Goal: Task Accomplishment & Management: Manage account settings

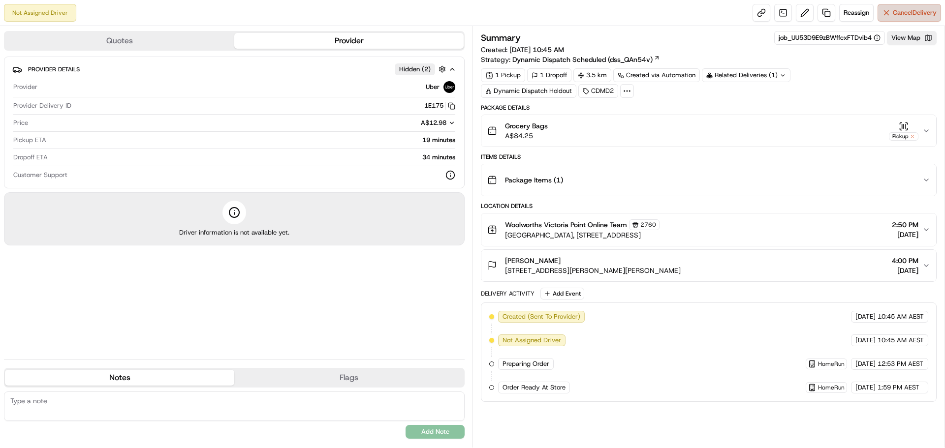
click at [906, 15] on span "Cancel Delivery" at bounding box center [915, 12] width 44 height 9
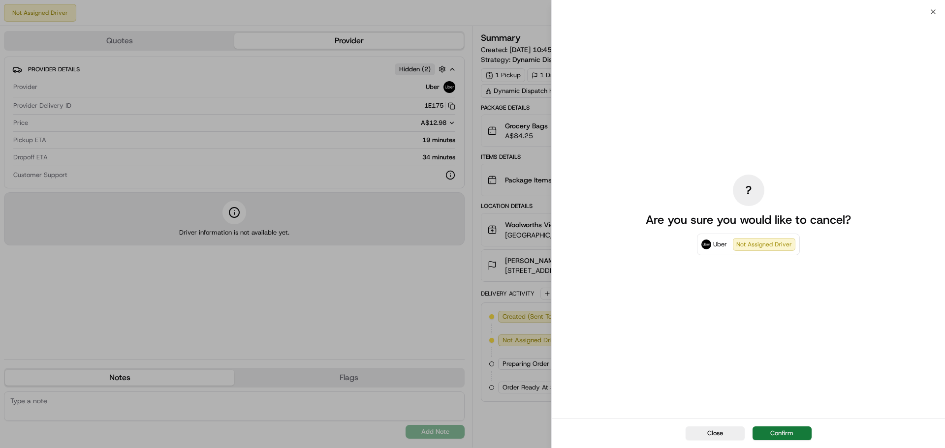
click at [790, 432] on button "Confirm" at bounding box center [781, 434] width 59 height 14
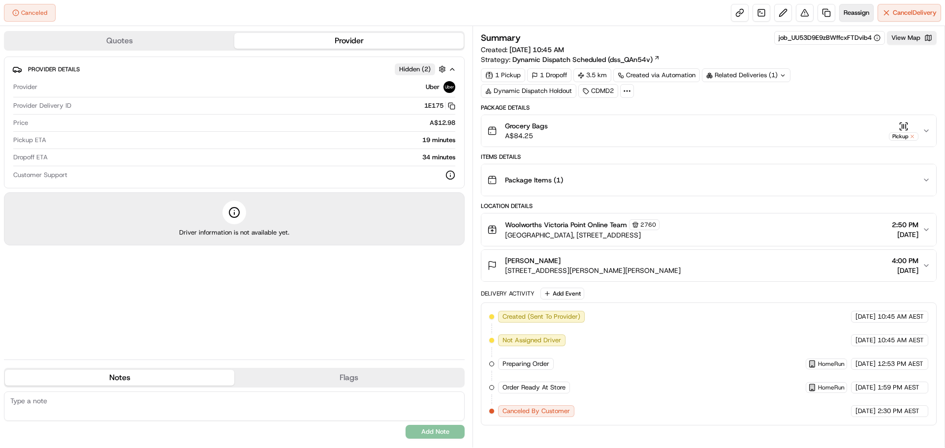
click at [856, 11] on span "Reassign" at bounding box center [856, 12] width 26 height 9
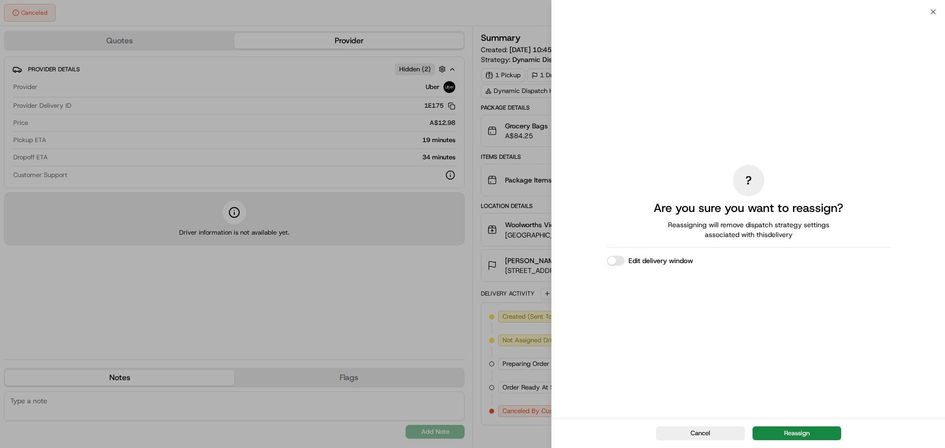
click at [610, 263] on button "Edit delivery window" at bounding box center [616, 261] width 18 height 10
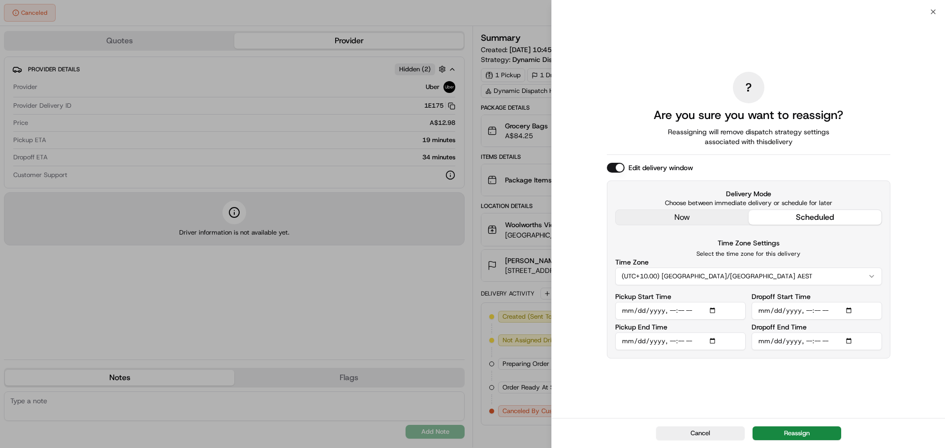
click at [676, 311] on input "Pickup Start Time" at bounding box center [680, 311] width 130 height 18
click at [680, 311] on input "Pickup Start Time" at bounding box center [680, 311] width 130 height 18
click at [673, 308] on input "Pickup Start Time" at bounding box center [680, 311] width 130 height 18
type input "[DATE]T15:55"
click at [833, 285] on div "Time Zone Settings Select the time zone for this delivery Time Zone (UTC+10.00)…" at bounding box center [748, 293] width 267 height 113
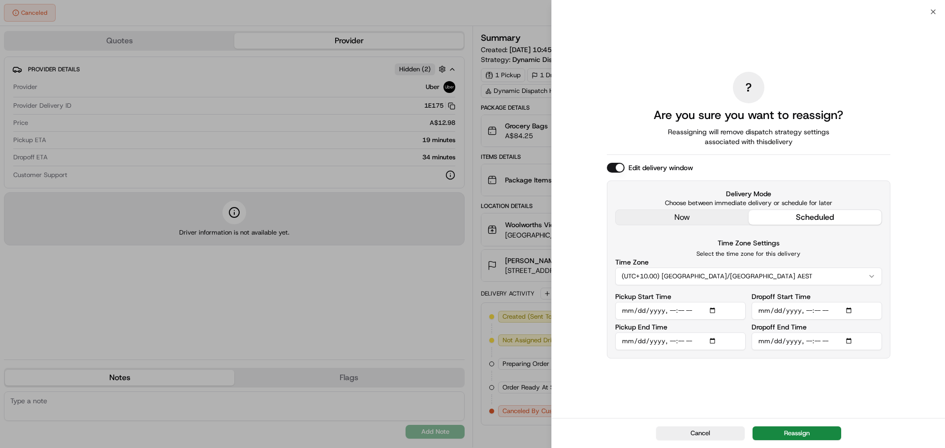
click at [805, 311] on input "Dropoff Start Time" at bounding box center [816, 311] width 130 height 18
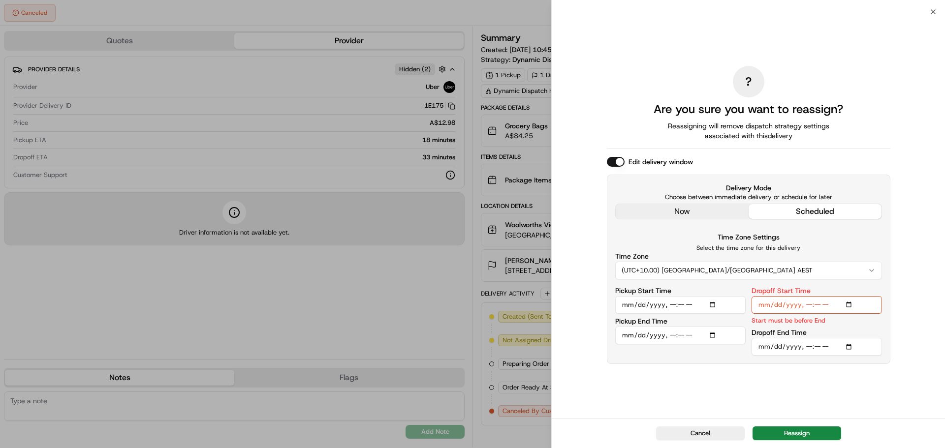
click at [815, 304] on input "Dropoff Start Time" at bounding box center [816, 305] width 130 height 18
type input "[DATE]T16:05"
click at [817, 347] on input "Dropoff End Time" at bounding box center [816, 347] width 130 height 18
type input "[DATE]T16:30"
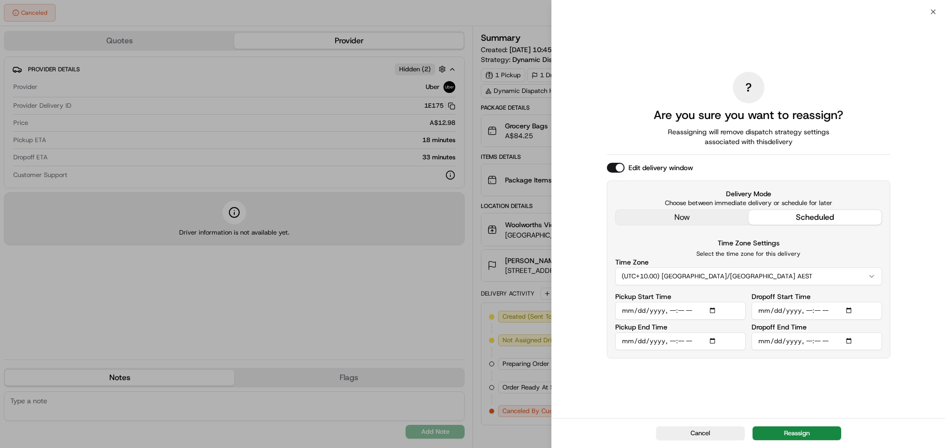
click at [825, 376] on div "? Are you sure you want to reassign? Reassigning will remove dispatch strategy …" at bounding box center [748, 215] width 283 height 402
click at [817, 310] on input "Dropoff Start Time" at bounding box center [816, 311] width 130 height 18
type input "[DATE]T16:10"
click at [814, 375] on div "? Are you sure you want to reassign? Reassigning will remove dispatch strategy …" at bounding box center [748, 215] width 283 height 402
click at [682, 311] on input "Pickup Start Time" at bounding box center [680, 311] width 130 height 18
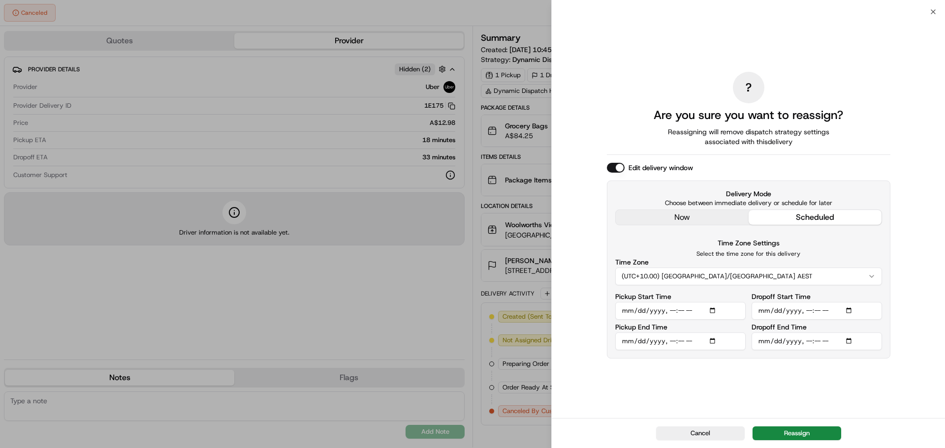
click at [770, 376] on div "? Are you sure you want to reassign? Reassigning will remove dispatch strategy …" at bounding box center [748, 215] width 283 height 402
click at [806, 435] on button "Reassign" at bounding box center [796, 434] width 89 height 14
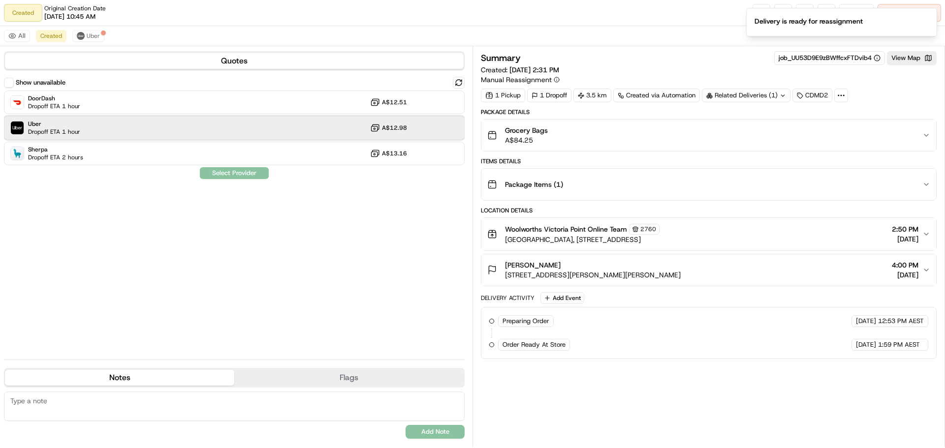
click at [139, 128] on div "Uber Dropoff ETA 1 hour A$12.98" at bounding box center [234, 128] width 461 height 24
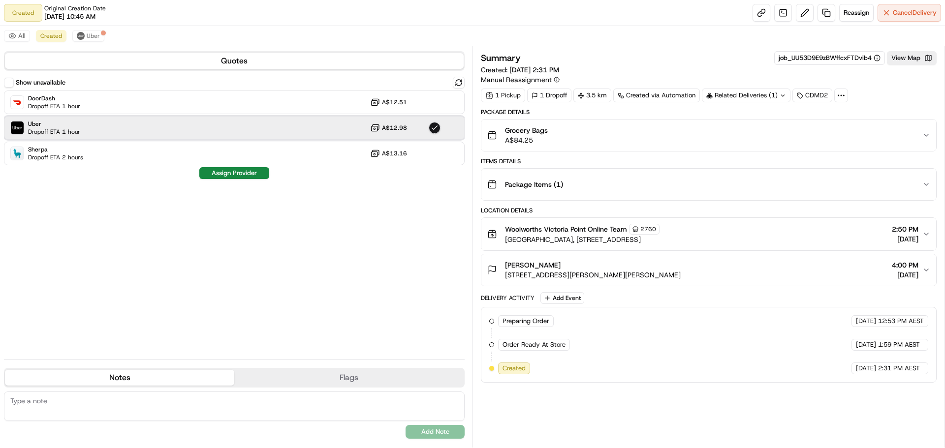
click at [237, 129] on div "Uber Dropoff ETA 1 hour A$12.98" at bounding box center [234, 128] width 461 height 24
click at [329, 132] on div "Uber Dropoff ETA 1 hour A$12.98" at bounding box center [234, 128] width 461 height 24
click at [246, 175] on button "Assign Provider" at bounding box center [234, 173] width 70 height 12
